Goal: Find specific page/section: Find specific page/section

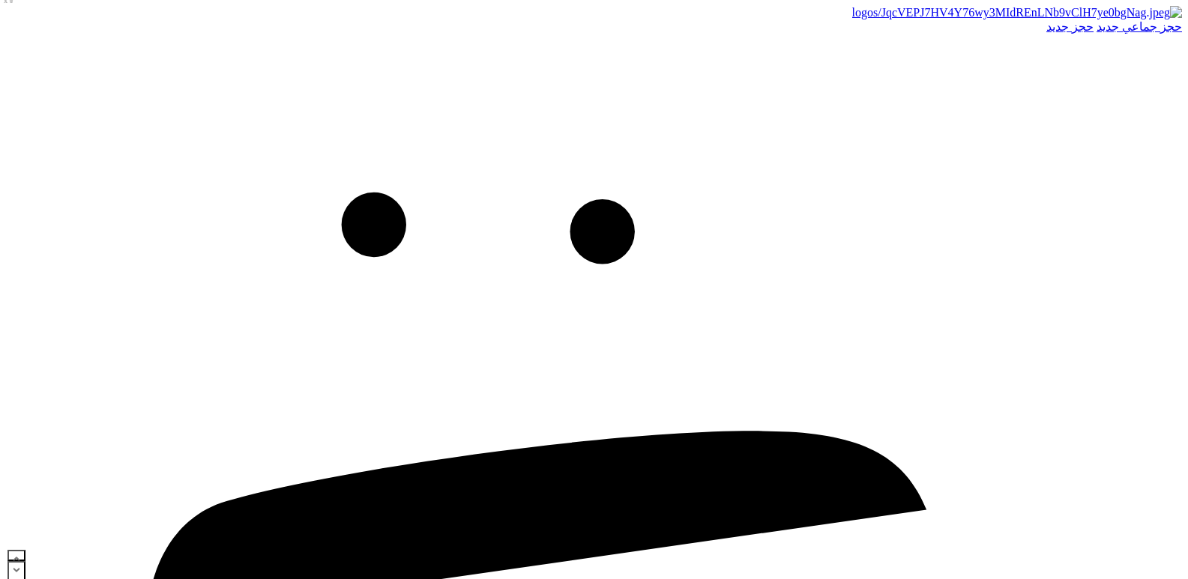
drag, startPoint x: 0, startPoint y: 0, endPoint x: 1129, endPoint y: 316, distance: 1172.1
